Goal: Information Seeking & Learning: Learn about a topic

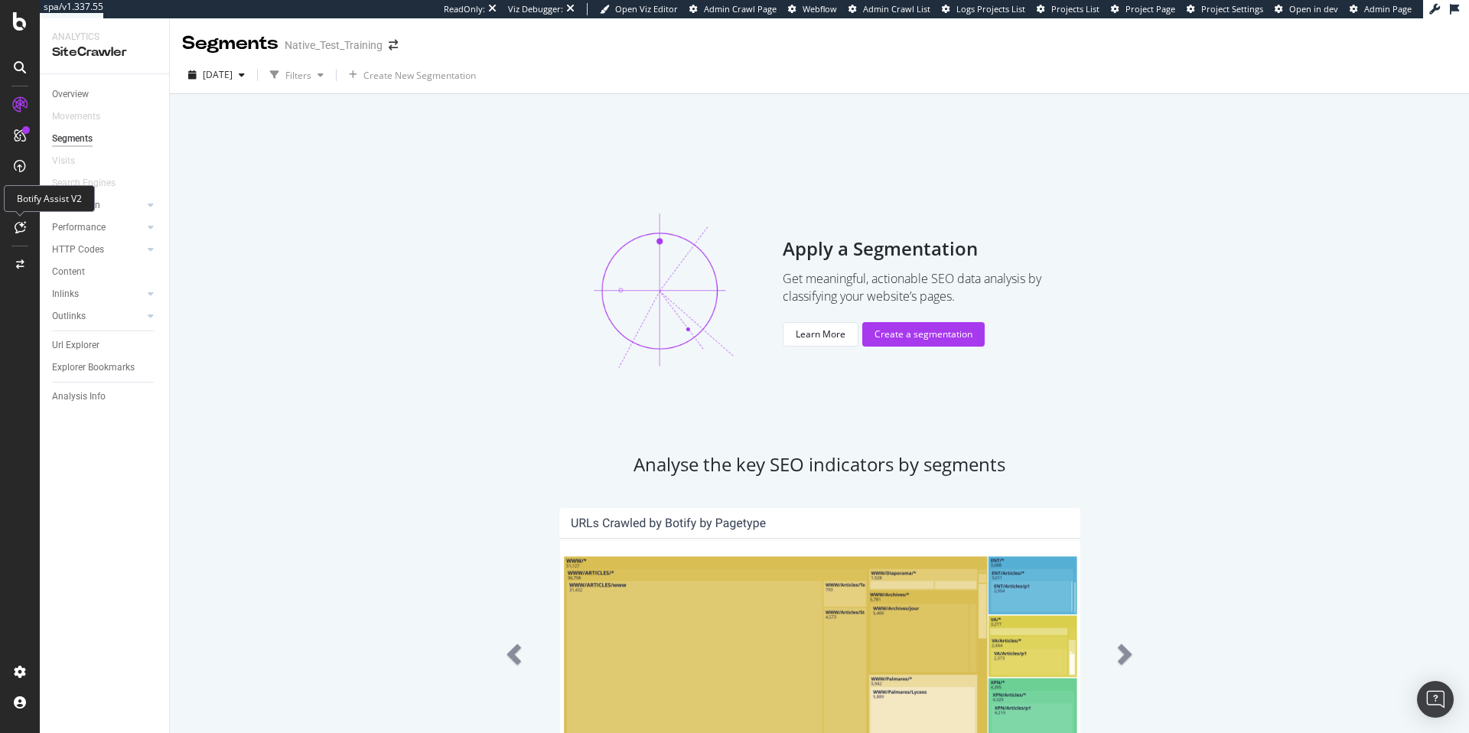
click at [21, 230] on icon at bounding box center [20, 227] width 11 height 12
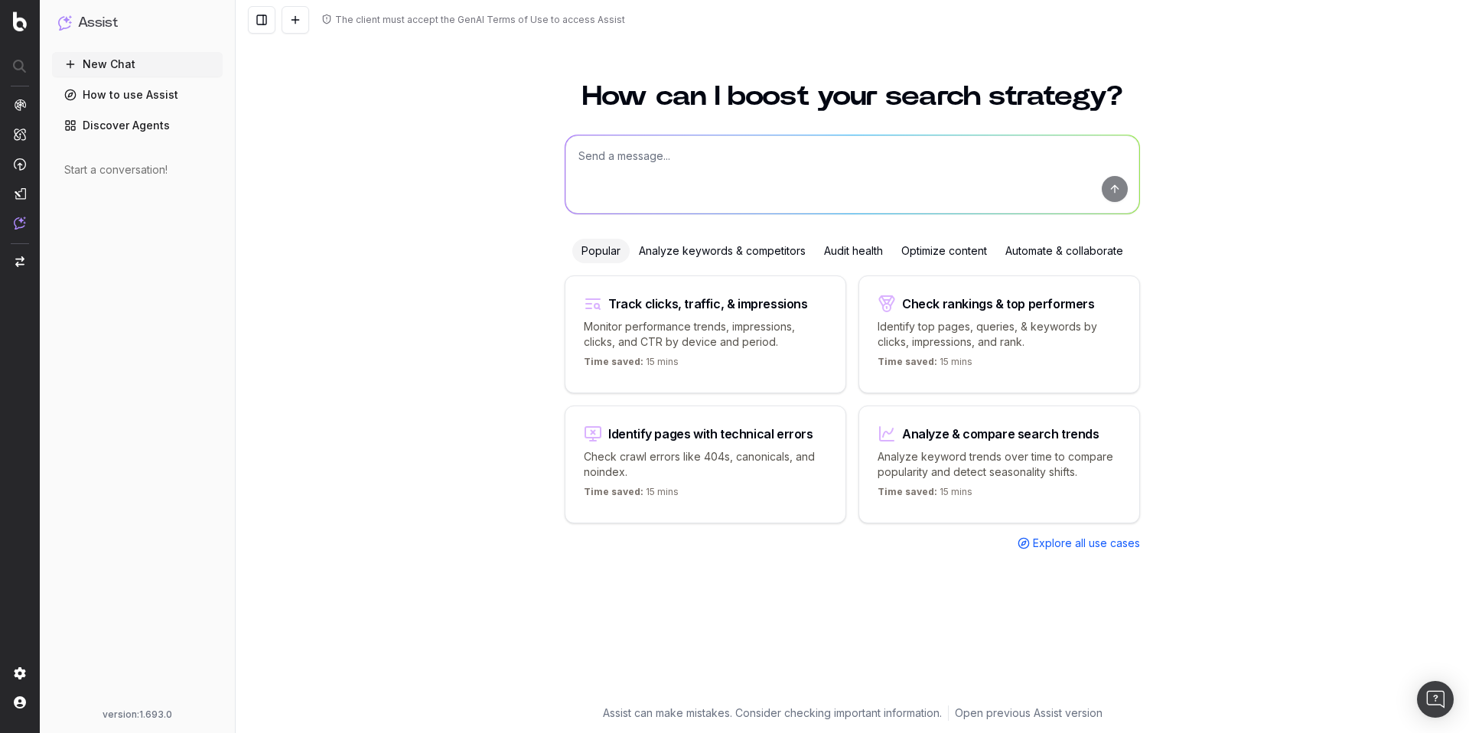
click at [656, 152] on textarea at bounding box center [852, 174] width 574 height 78
click at [80, 175] on span "SiteCrawler" at bounding box center [83, 177] width 57 height 12
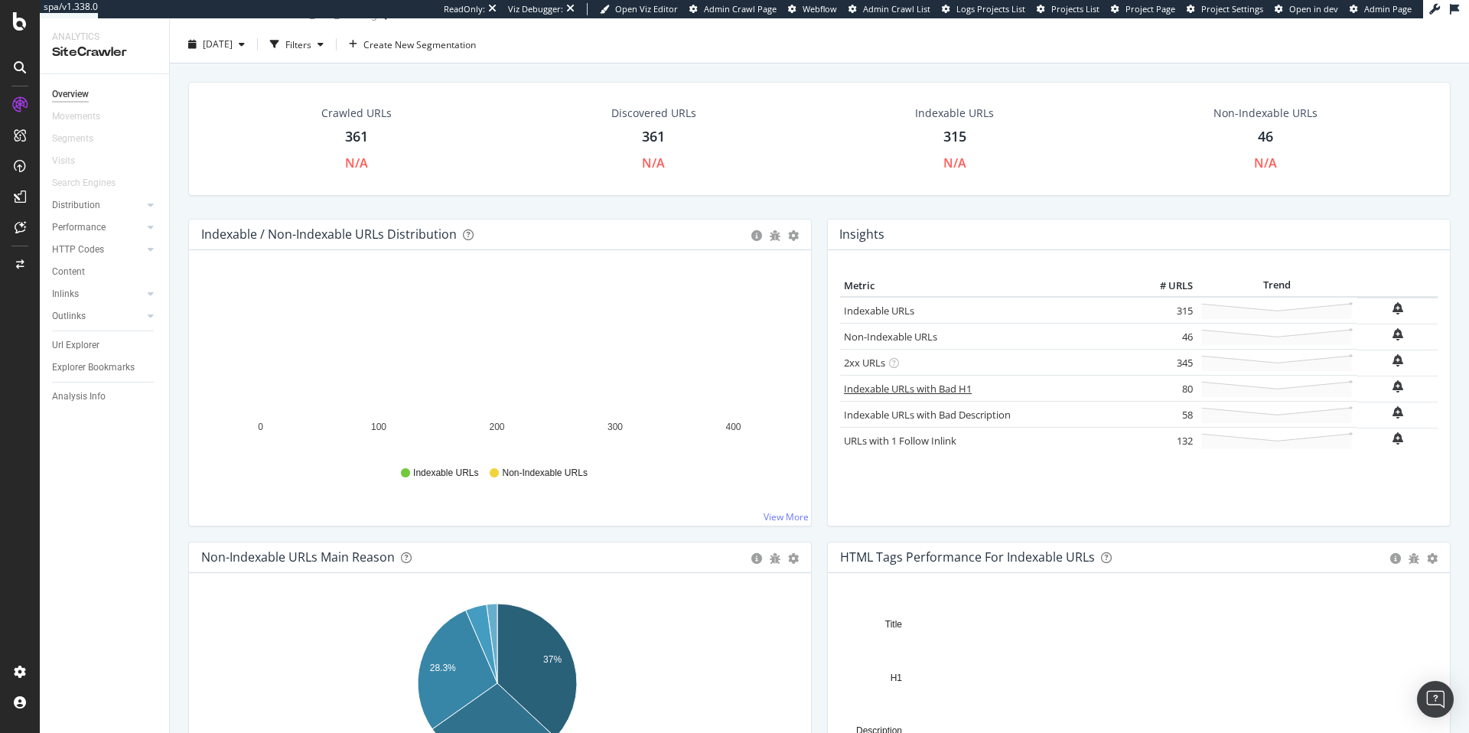
scroll to position [62, 0]
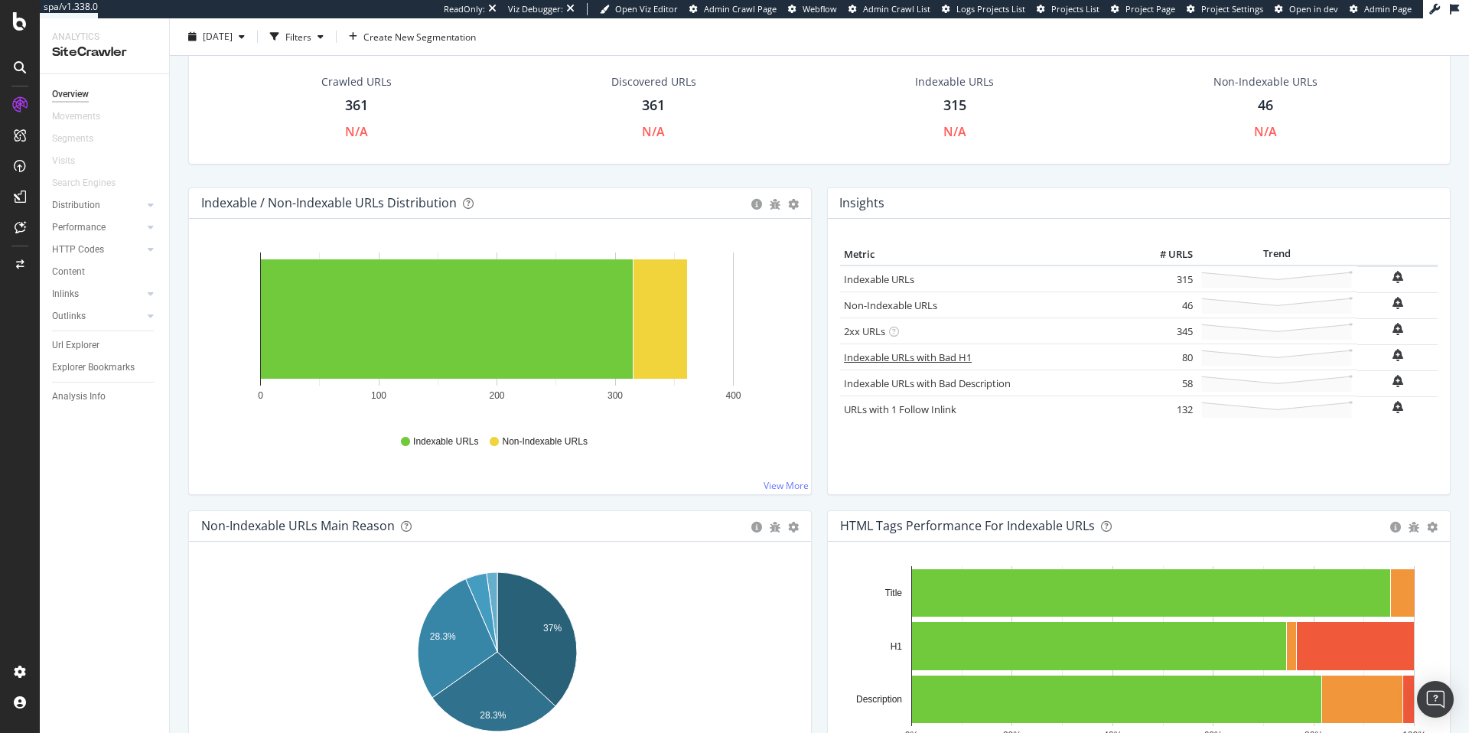
click at [923, 361] on link "Indexable URLs with Bad H1" at bounding box center [908, 357] width 128 height 14
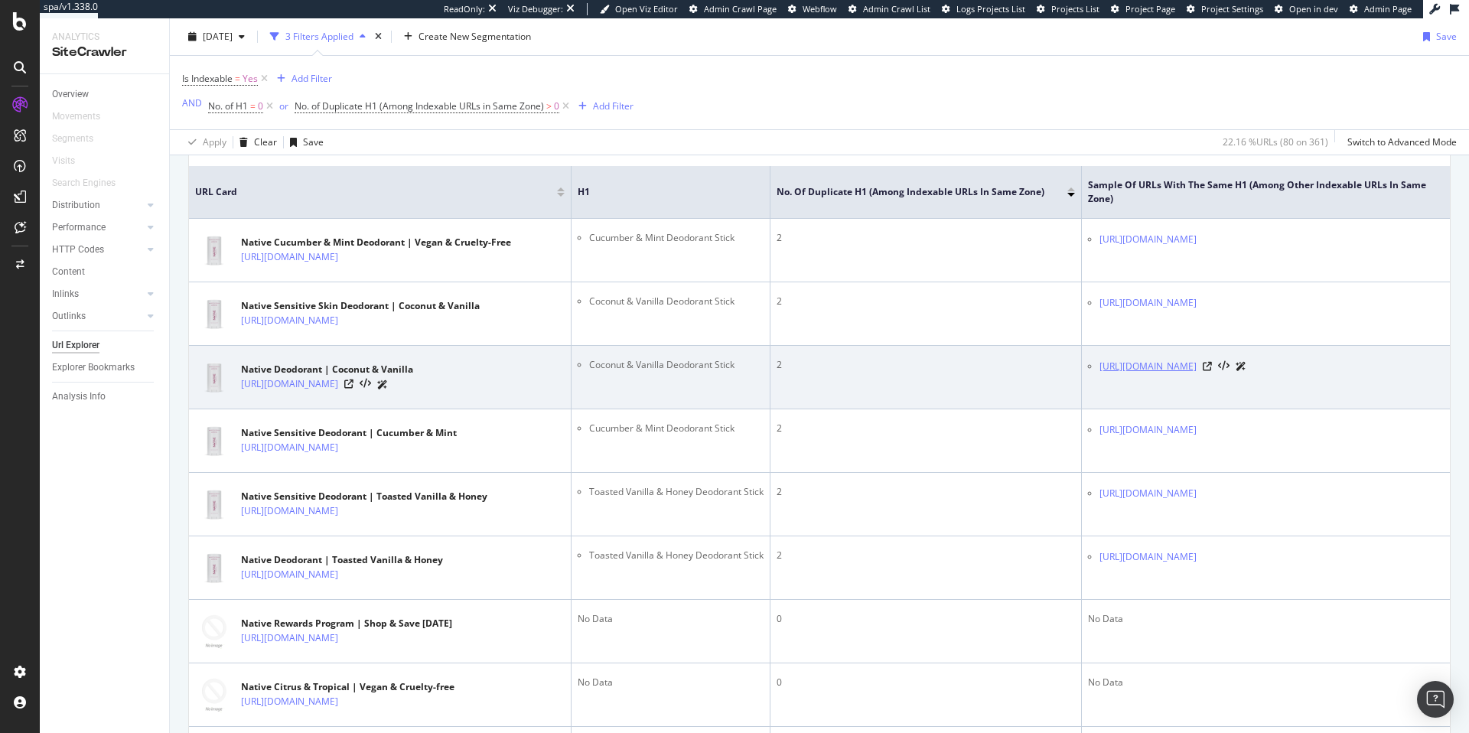
scroll to position [659, 0]
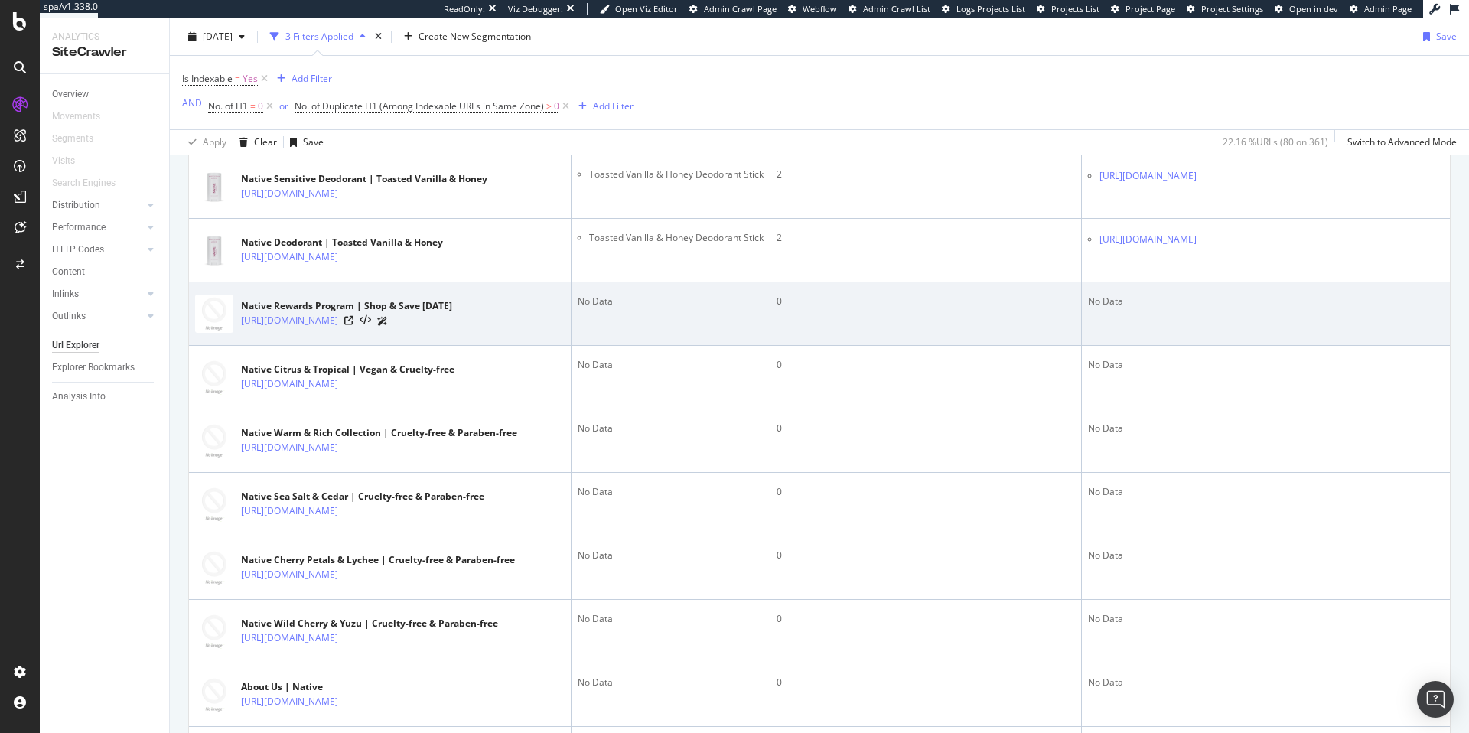
click at [592, 308] on div "No Data" at bounding box center [671, 302] width 186 height 14
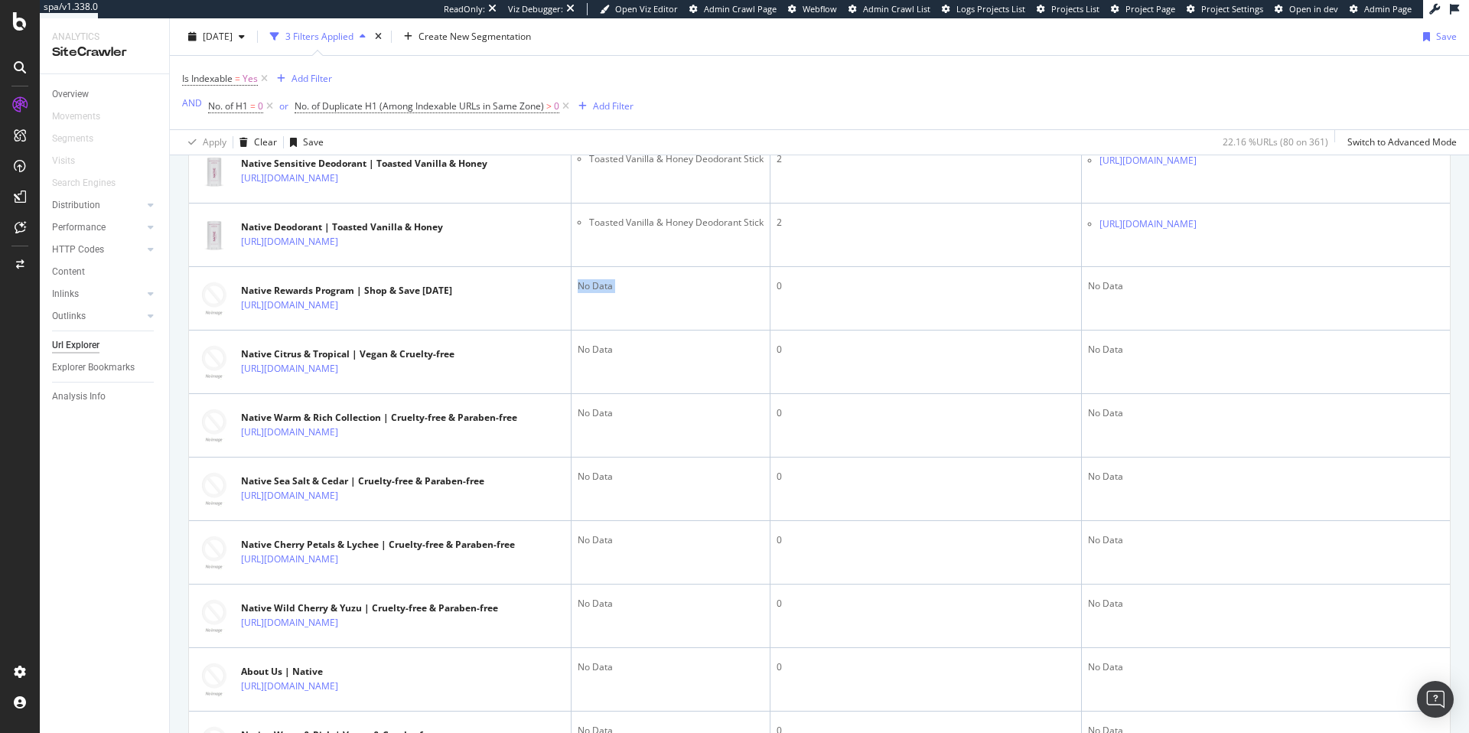
scroll to position [451, 0]
